Goal: Communication & Community: Answer question/provide support

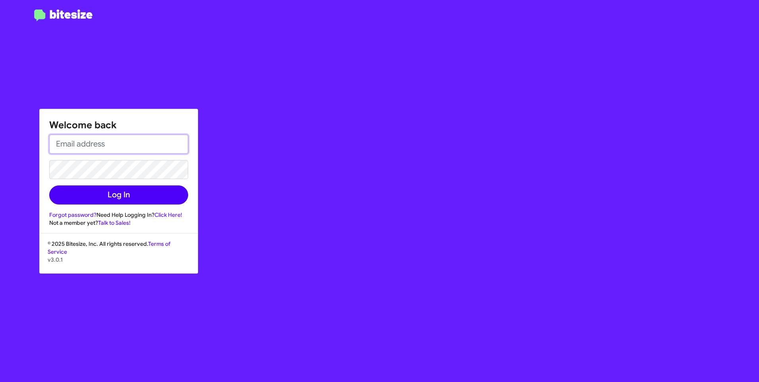
type input "[EMAIL_ADDRESS][DOMAIN_NAME]"
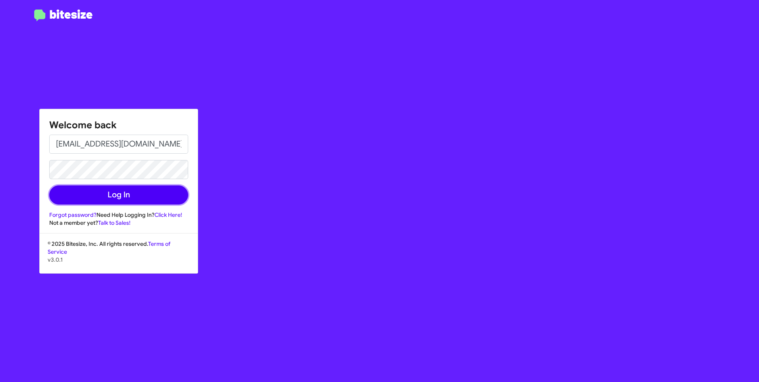
click at [153, 196] on button "Log In" at bounding box center [118, 194] width 139 height 19
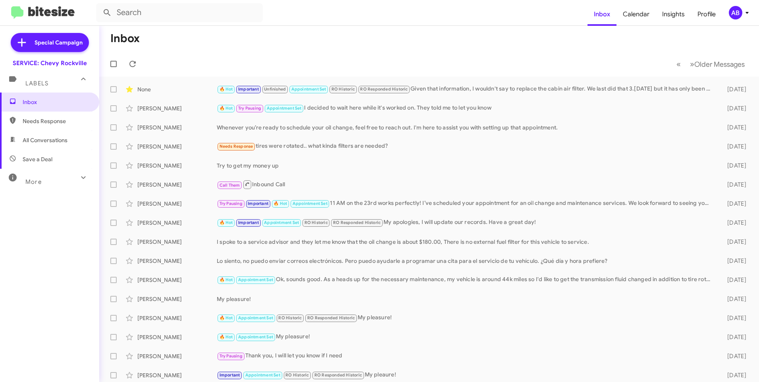
click at [56, 120] on span "Needs Response" at bounding box center [56, 121] width 67 height 8
type input "in:needs-response"
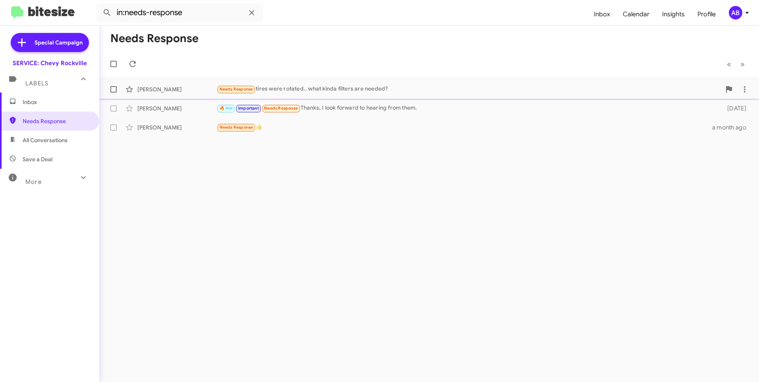
click at [318, 87] on div "Needs Response tires were rotated.. what kinda filters are needed?" at bounding box center [469, 89] width 504 height 9
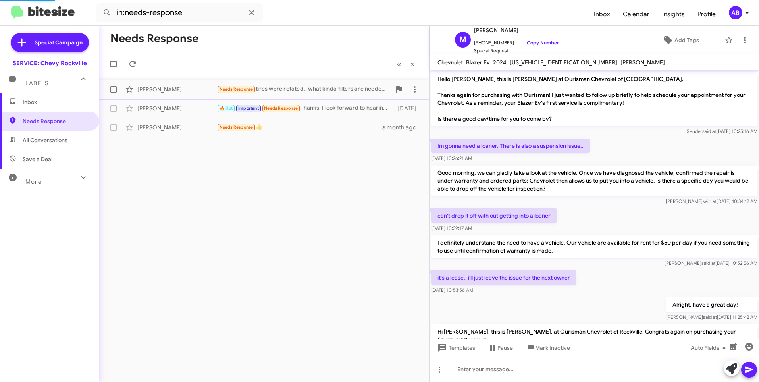
scroll to position [169, 0]
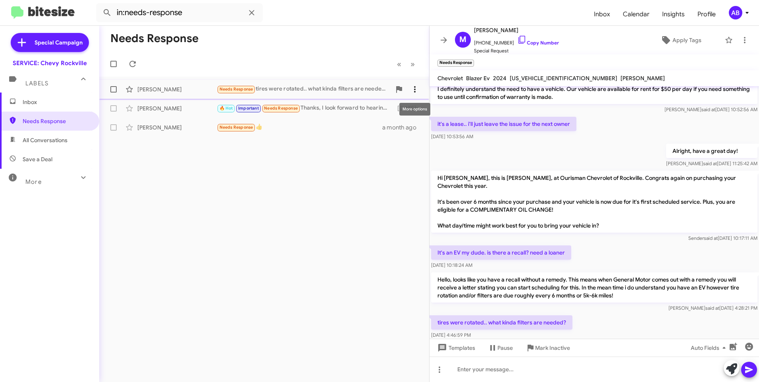
click at [415, 89] on icon at bounding box center [415, 89] width 2 height 6
click at [387, 128] on span "[PERSON_NAME] as responded" at bounding box center [375, 128] width 81 height 19
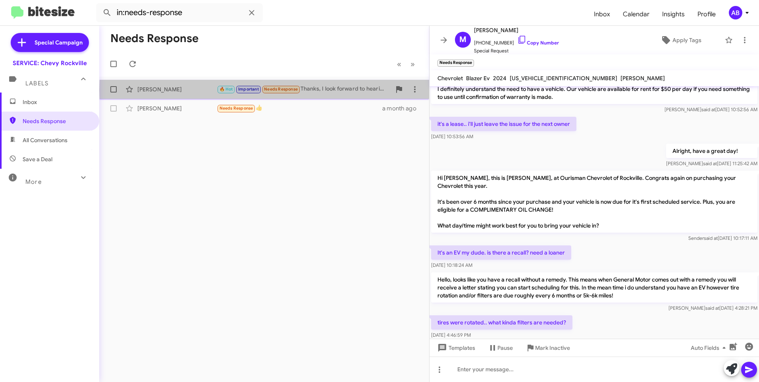
click at [342, 90] on div "🔥 Hot Important Needs Response Thanks, I look forward to hearing from them." at bounding box center [304, 89] width 174 height 9
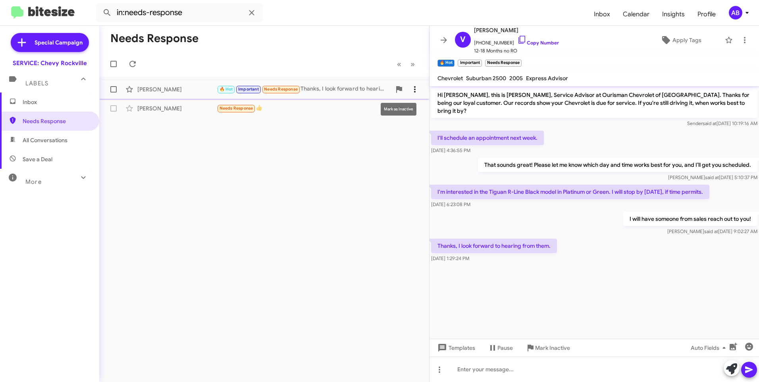
click at [418, 87] on icon at bounding box center [415, 90] width 10 height 10
drag, startPoint x: 347, startPoint y: 52, endPoint x: 334, endPoint y: 59, distance: 15.3
click at [347, 52] on div at bounding box center [379, 191] width 759 height 382
click at [115, 88] on span at bounding box center [113, 89] width 6 height 6
click at [114, 92] on input "checkbox" at bounding box center [113, 92] width 0 height 0
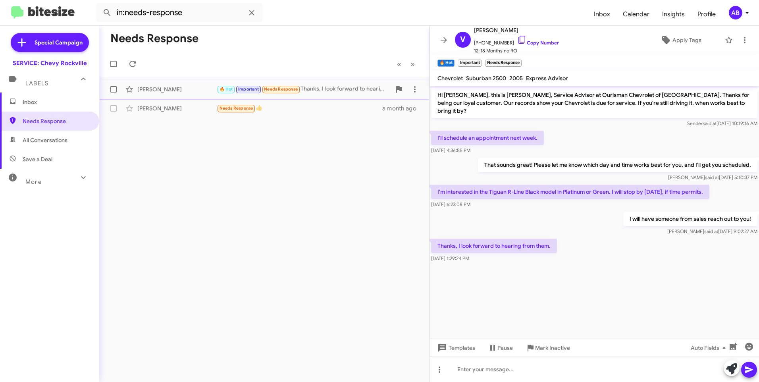
checkbox input "true"
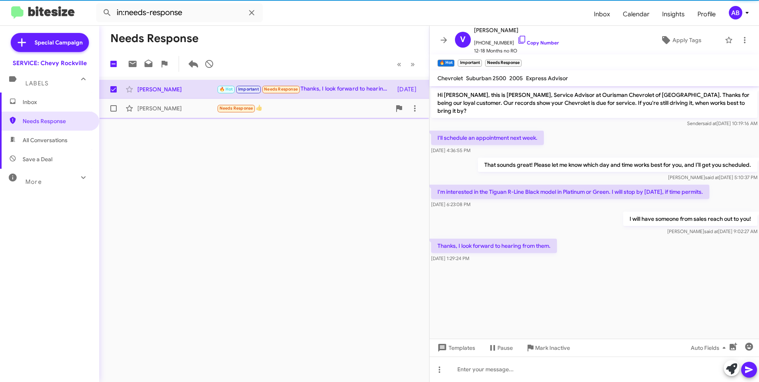
click at [115, 106] on span at bounding box center [113, 108] width 6 height 6
click at [114, 112] on input "checkbox" at bounding box center [113, 112] width 0 height 0
checkbox input "true"
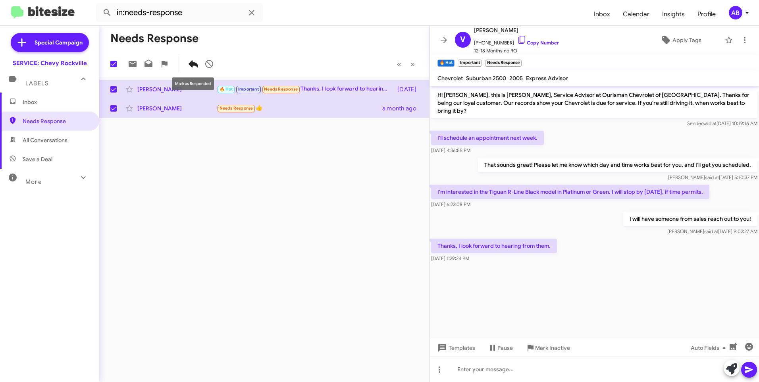
click at [196, 65] on icon at bounding box center [194, 63] width 10 height 7
checkbox input "false"
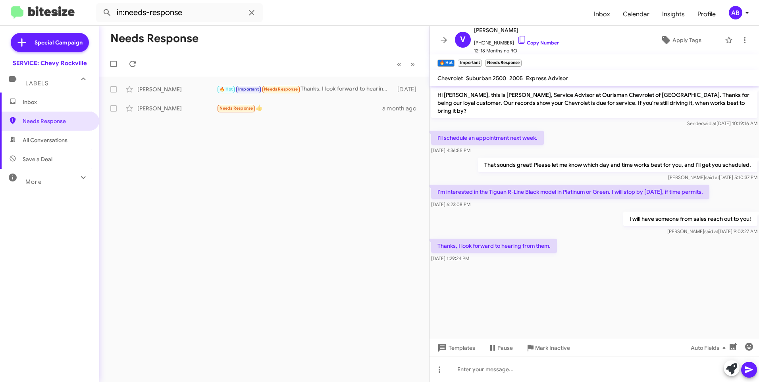
click at [45, 100] on span "Inbox" at bounding box center [56, 102] width 67 height 8
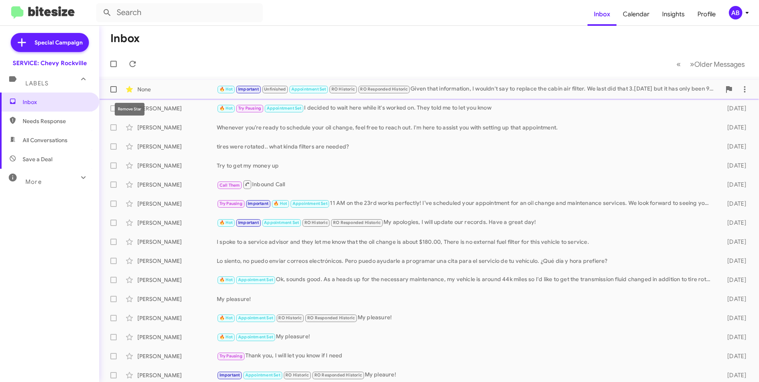
click at [128, 89] on icon at bounding box center [129, 89] width 7 height 6
click at [479, 90] on div "🔥 Hot Important Unfinished Appointment Set RO Historic RO Responded Historic Gi…" at bounding box center [469, 89] width 504 height 9
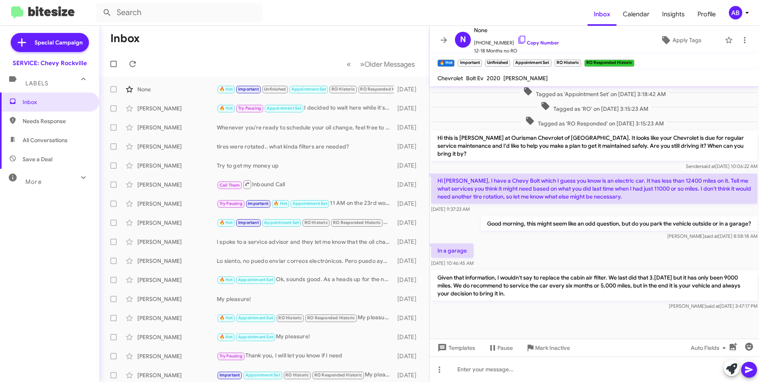
scroll to position [345, 0]
